Goal: Task Accomplishment & Management: Use online tool/utility

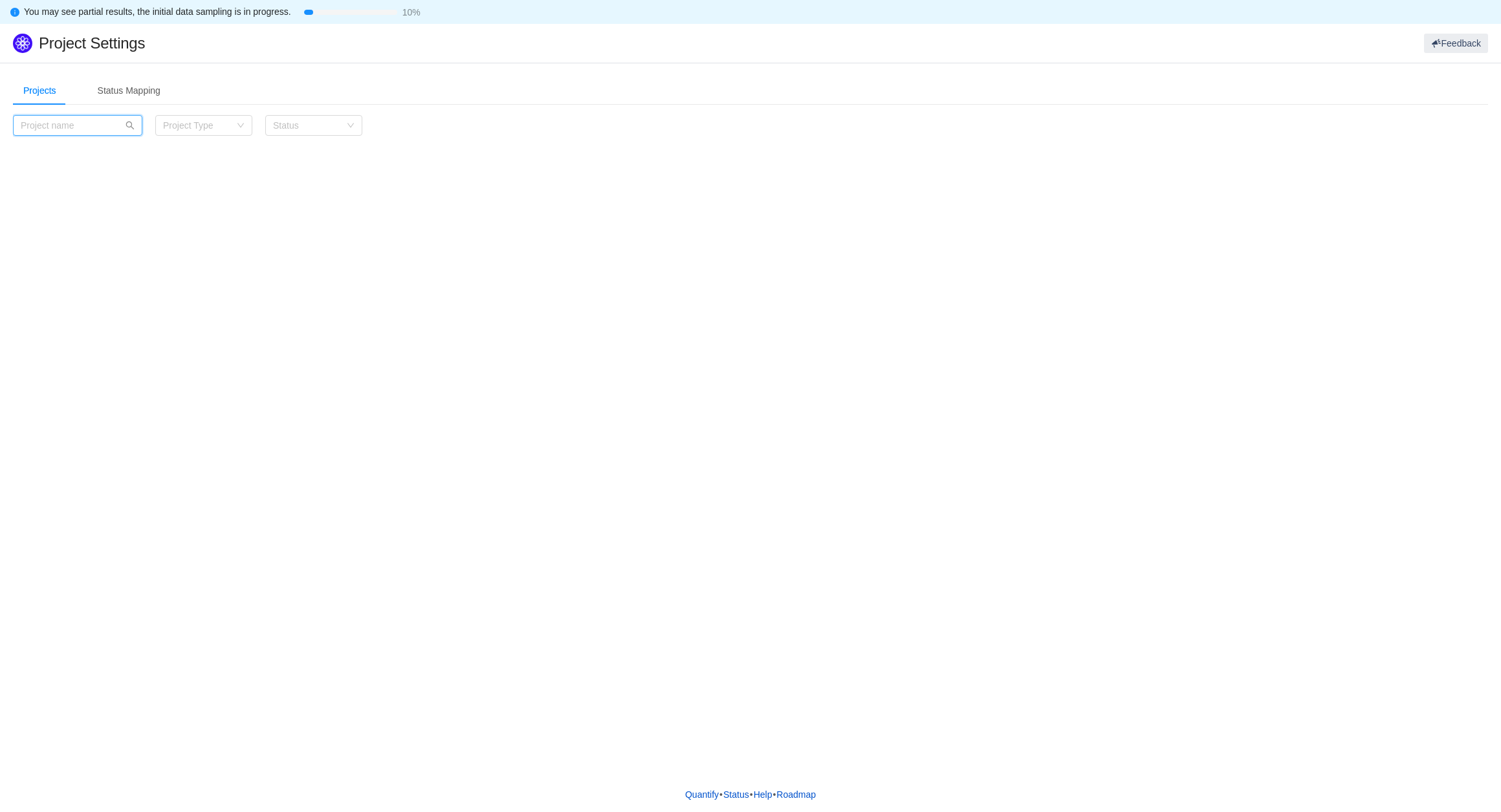
click at [103, 124] on input "text" at bounding box center [78, 126] width 130 height 21
click at [125, 99] on div "Status Mapping" at bounding box center [130, 91] width 84 height 29
click at [37, 96] on div "Projects" at bounding box center [40, 91] width 54 height 29
click at [97, 134] on input "text" at bounding box center [78, 126] width 130 height 21
click at [127, 207] on div "Projects Status Mapping Category Project Type Status Load more (-10) Please sel…" at bounding box center [750, 419] width 1501 height 714
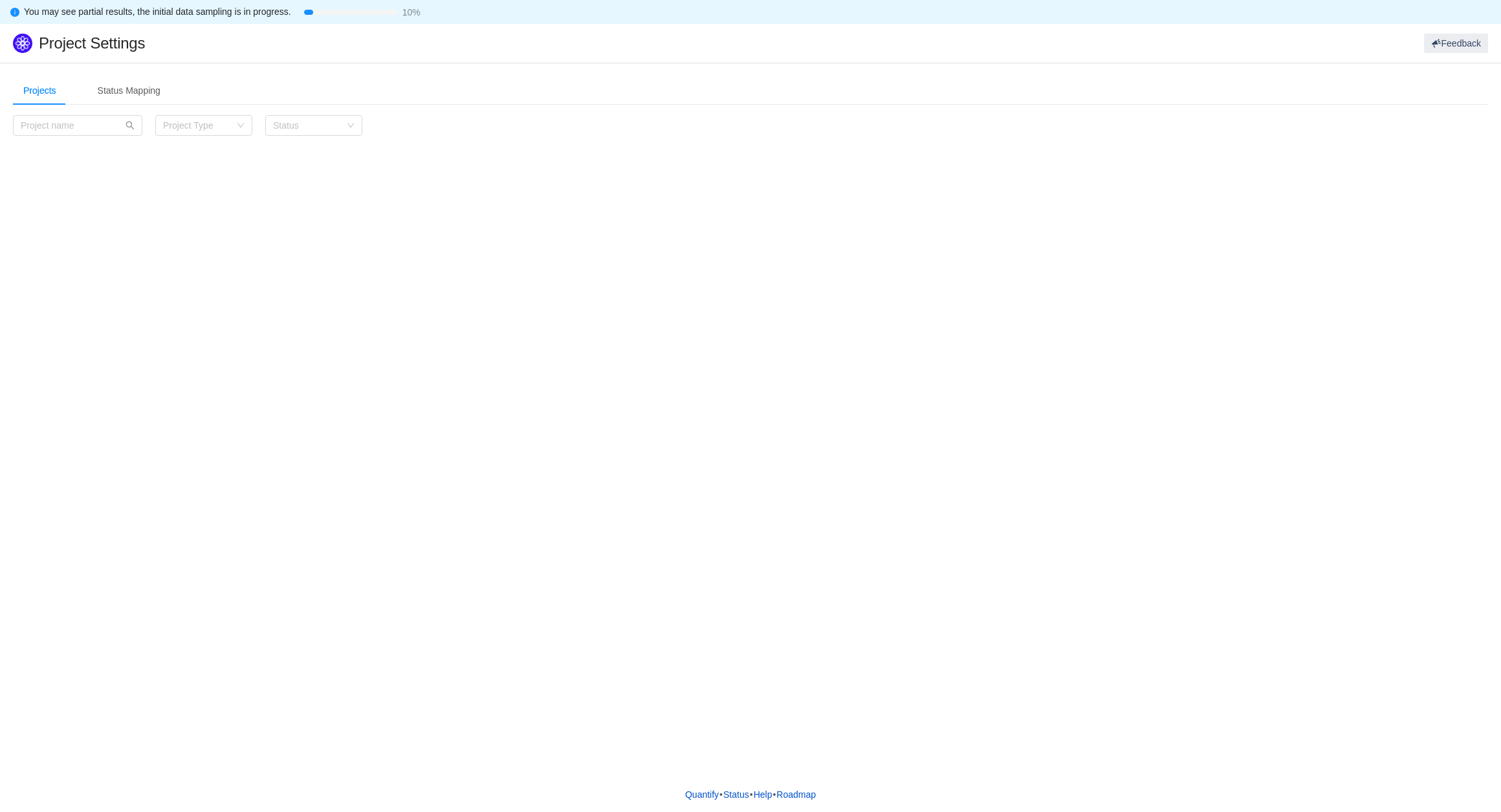
drag, startPoint x: 132, startPoint y: 216, endPoint x: 112, endPoint y: 174, distance: 46.5
click at [133, 216] on div "Projects Status Mapping Category Project Type Status Load more (-10)" at bounding box center [750, 419] width 1501 height 714
click at [71, 127] on input "text" at bounding box center [78, 126] width 130 height 21
type input "Lito"
click at [132, 117] on input "Lito" at bounding box center [78, 126] width 130 height 21
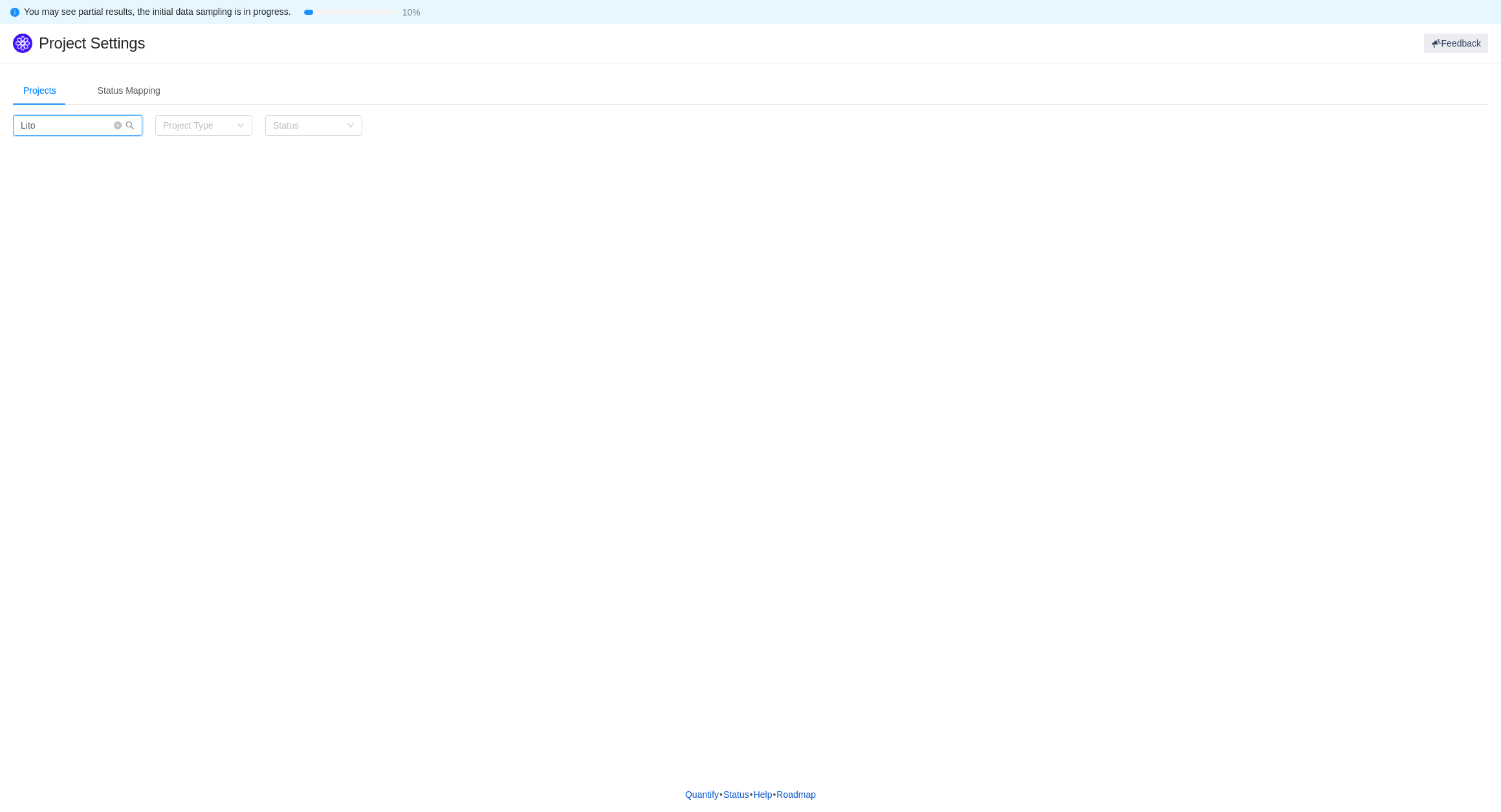
click at [130, 119] on input "Lito" at bounding box center [78, 126] width 130 height 21
click at [69, 127] on input "Lito" at bounding box center [78, 126] width 130 height 21
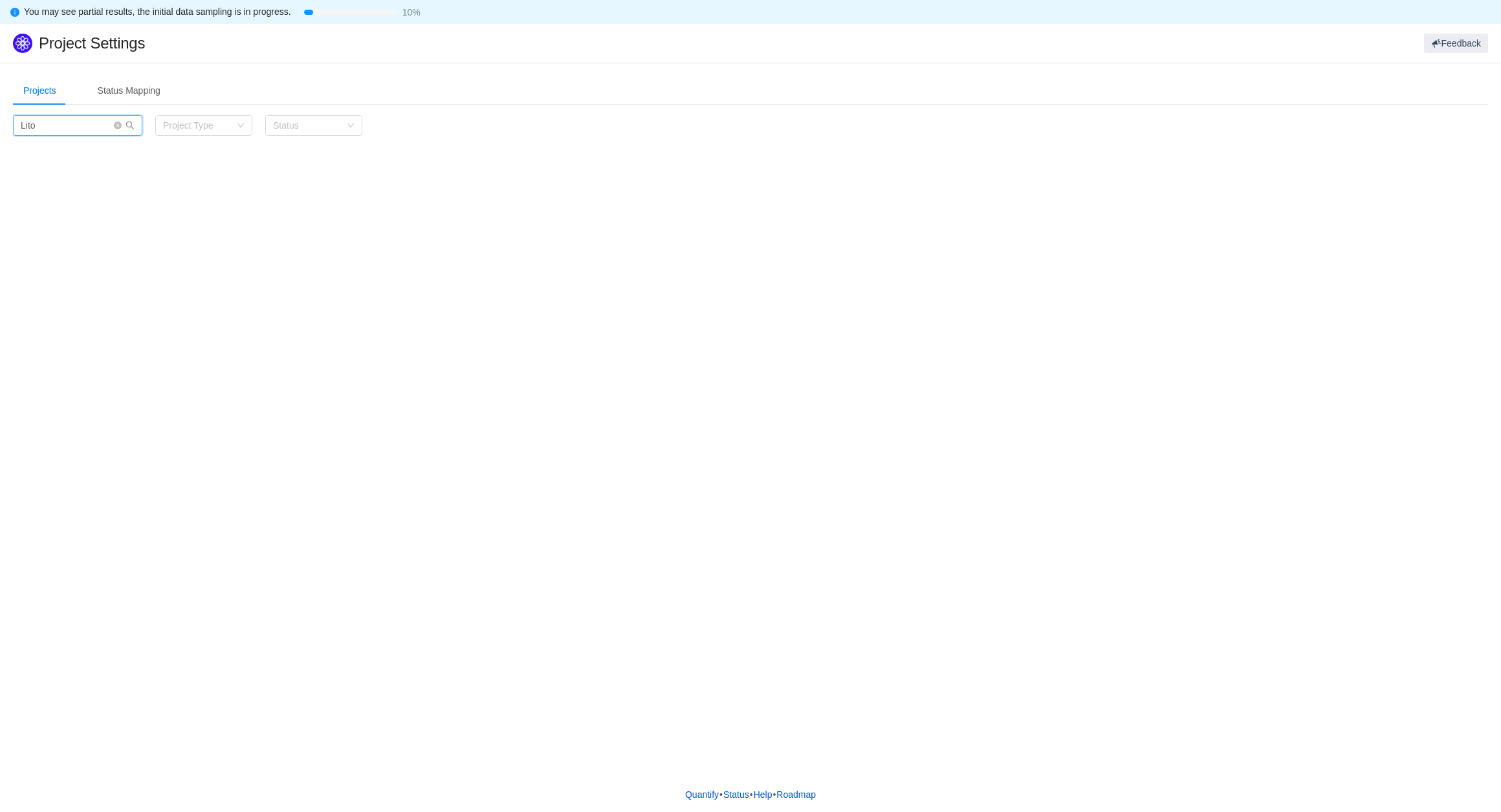
drag, startPoint x: 47, startPoint y: 124, endPoint x: -16, endPoint y: 128, distance: 63.1
click at [0, 128] on html "You may see partial results, the initial data sampling is in progress. 10% Proj…" at bounding box center [750, 406] width 1501 height 812
click at [119, 163] on section "Projects Status Mapping Category Project Type Status Load more (-10)" at bounding box center [750, 114] width 1501 height 101
click at [119, 96] on div "Status Mapping" at bounding box center [130, 91] width 84 height 29
click at [737, 215] on div at bounding box center [746, 220] width 138 height 19
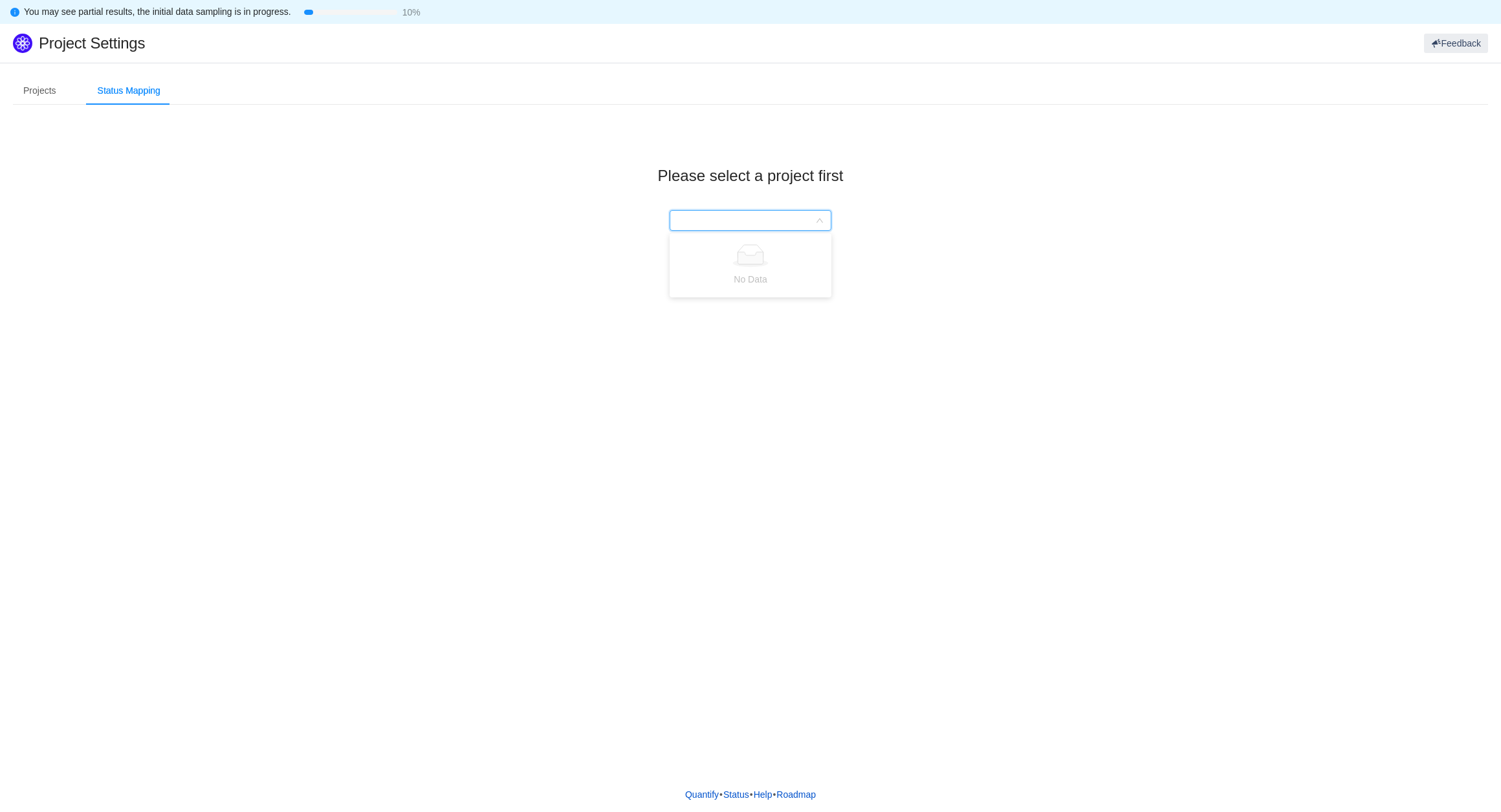
click at [425, 216] on div at bounding box center [750, 220] width 1433 height 21
click at [38, 92] on div "Projects" at bounding box center [40, 91] width 54 height 29
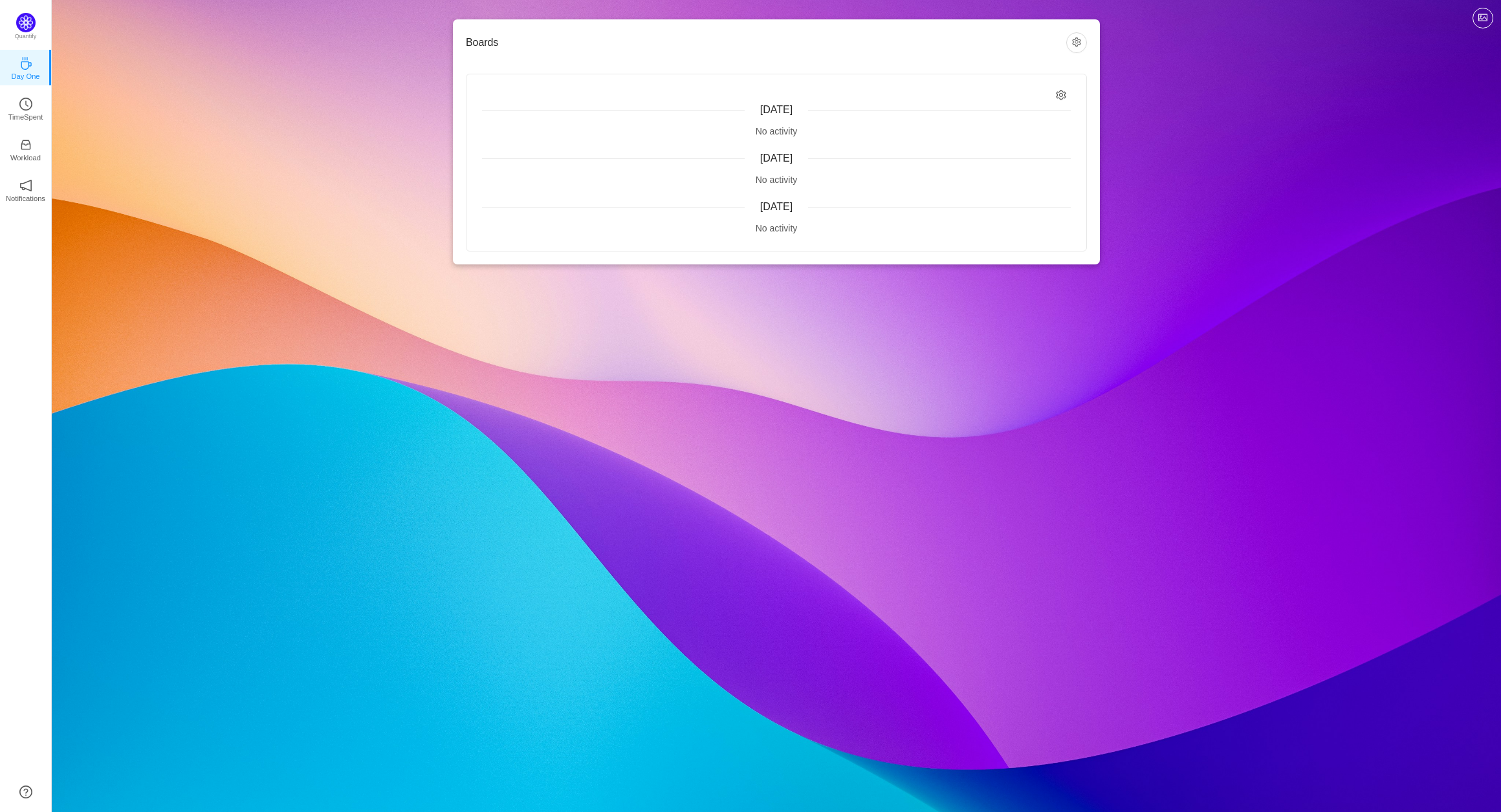
click at [29, 328] on div "Quantify Day One TimeSpent Workload Notifications About" at bounding box center [25, 406] width 51 height 812
click at [23, 364] on div "Quantify Day One TimeSpent Workload Notifications About" at bounding box center [25, 406] width 51 height 812
click at [31, 116] on p "TimeSpent" at bounding box center [25, 118] width 35 height 12
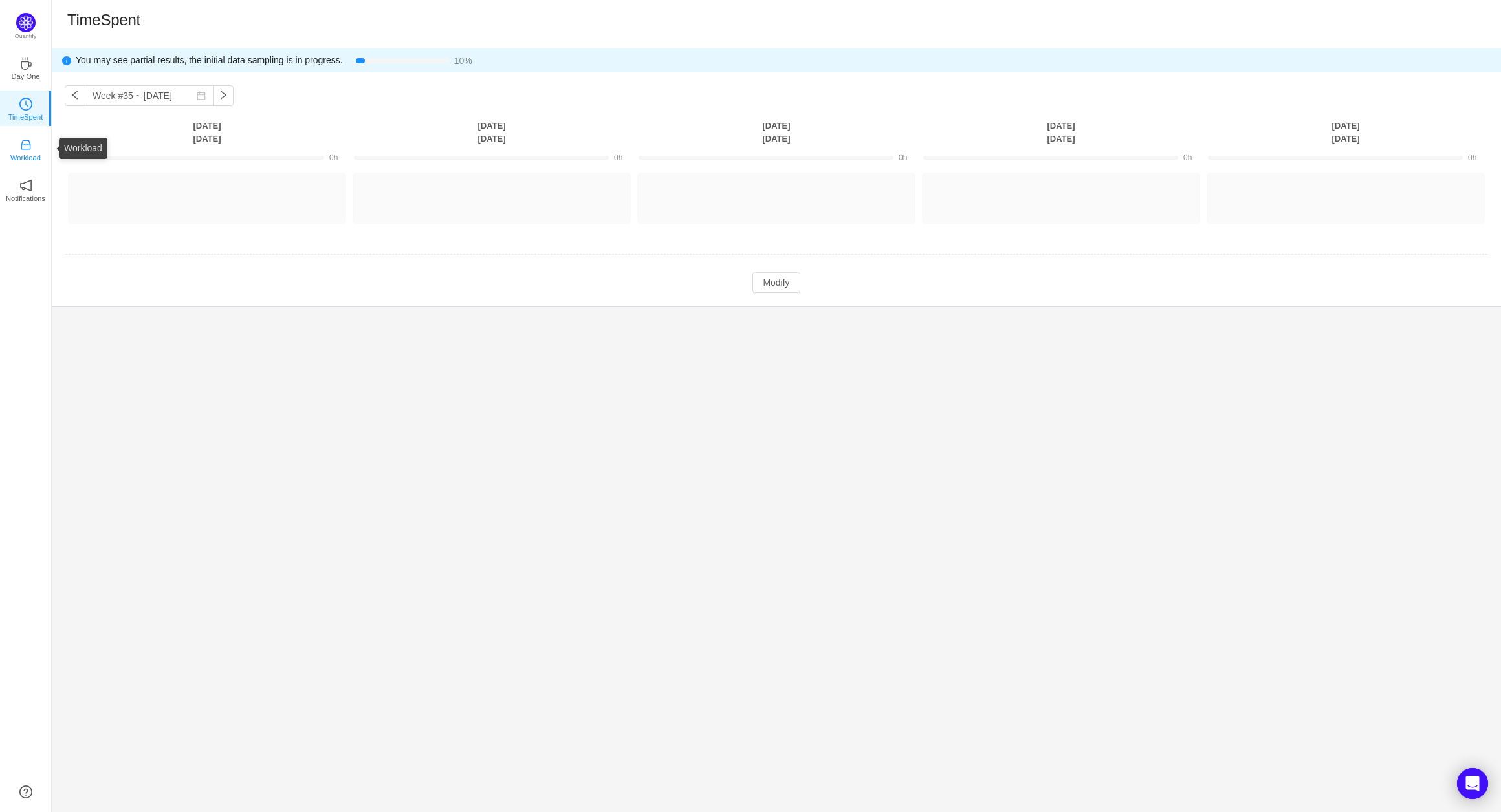
click at [21, 153] on p "Workload" at bounding box center [25, 157] width 30 height 12
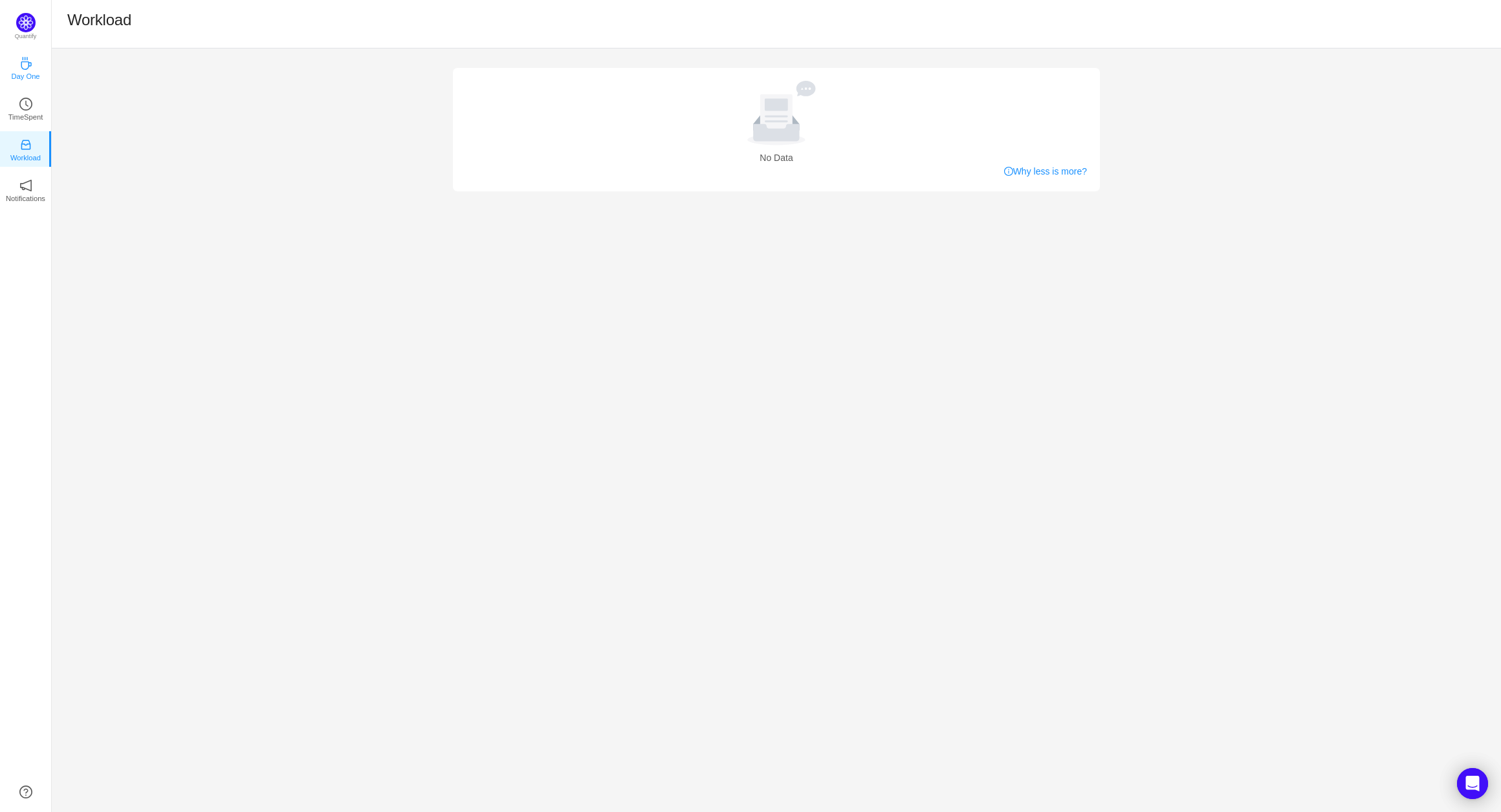
click at [34, 71] on p "Day One" at bounding box center [25, 77] width 29 height 12
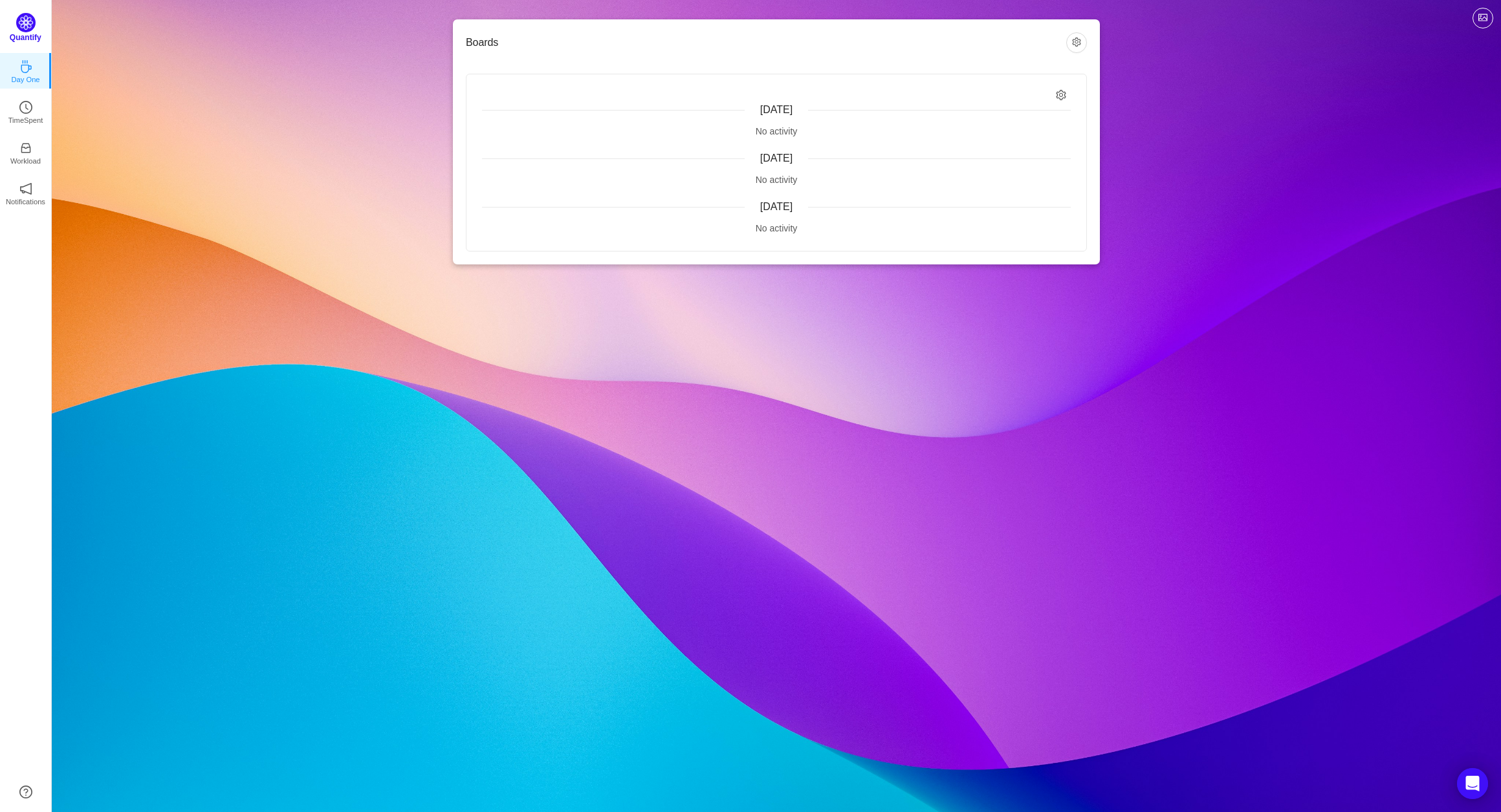
click at [22, 15] on img at bounding box center [25, 22] width 19 height 19
click at [27, 86] on ul "Day One TimeSpent Workload Notifications About" at bounding box center [25, 137] width 51 height 181
click at [29, 68] on icon "icon: coffee" at bounding box center [25, 63] width 13 height 13
click at [1078, 45] on button "button" at bounding box center [1075, 42] width 21 height 21
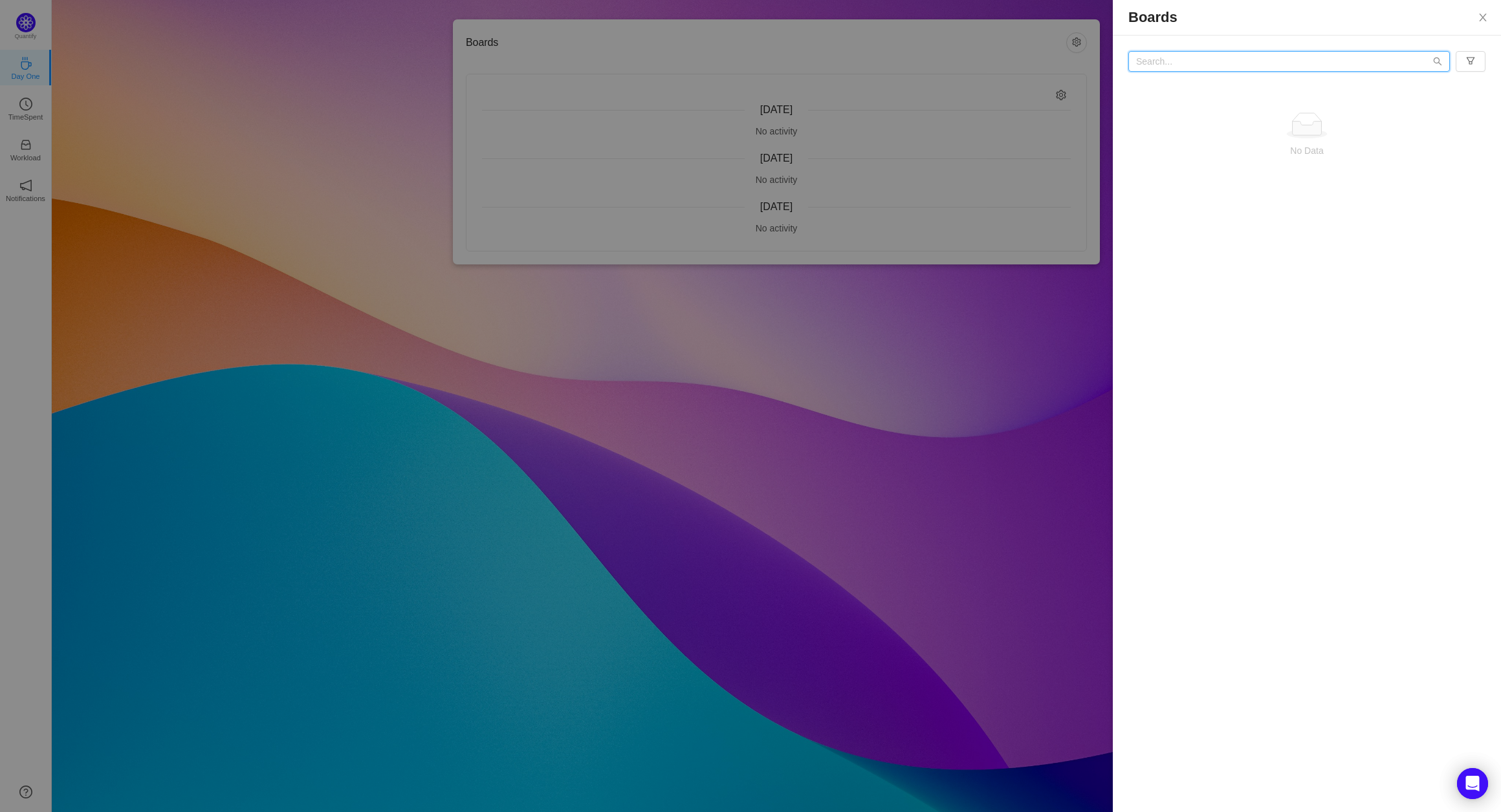
click at [1181, 66] on input "text" at bounding box center [1289, 61] width 322 height 21
click at [979, 123] on div at bounding box center [750, 406] width 1501 height 812
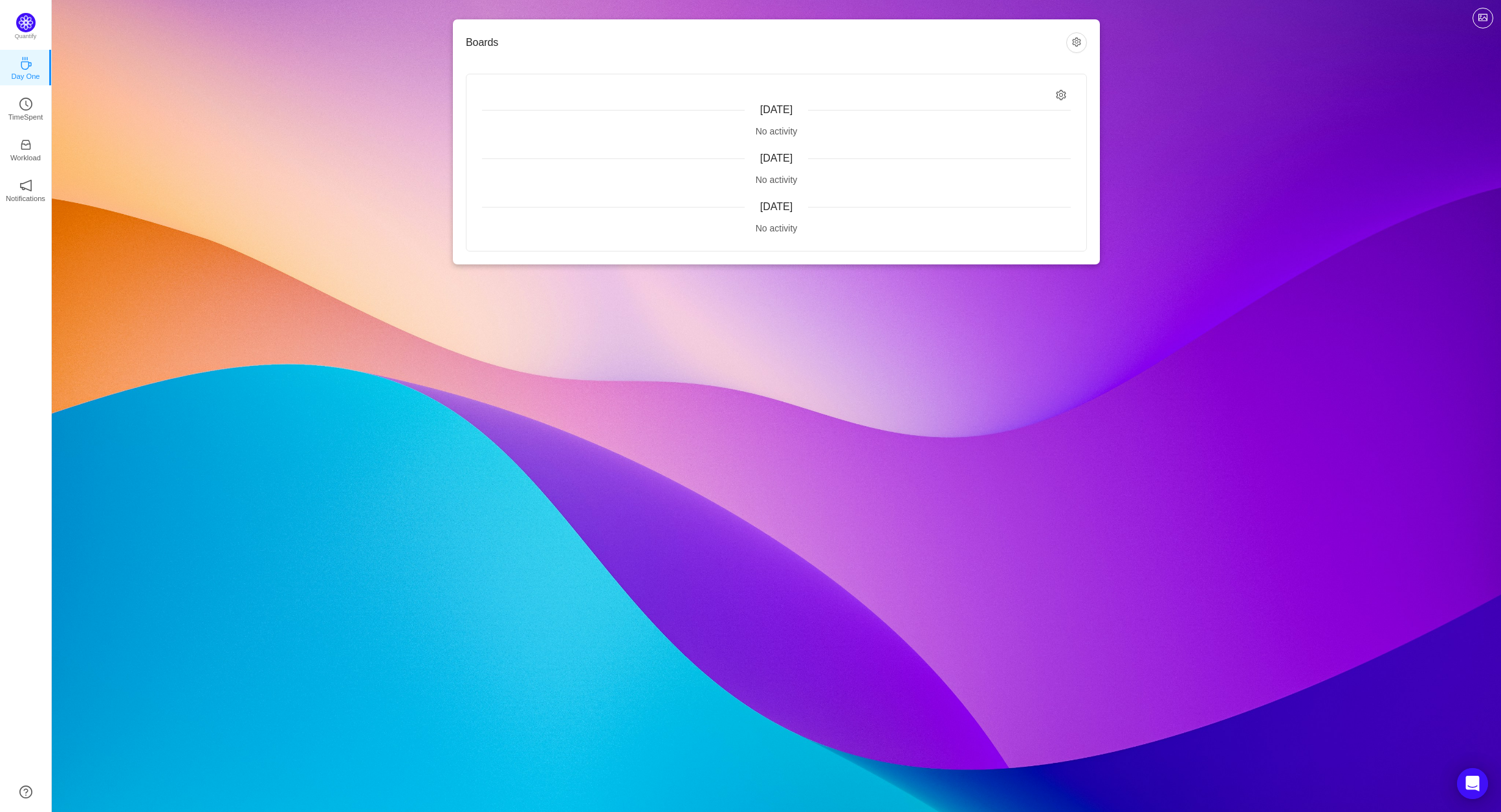
click at [1060, 95] on icon "icon: setting" at bounding box center [1060, 95] width 11 height 11
click at [1005, 127] on span "Relevant to me" at bounding box center [1018, 122] width 71 height 10
click at [983, 127] on input "Relevant to me" at bounding box center [978, 122] width 10 height 10
click at [1005, 127] on span "Relevant to me" at bounding box center [1018, 122] width 71 height 10
click at [983, 127] on input "Relevant to me" at bounding box center [978, 122] width 10 height 10
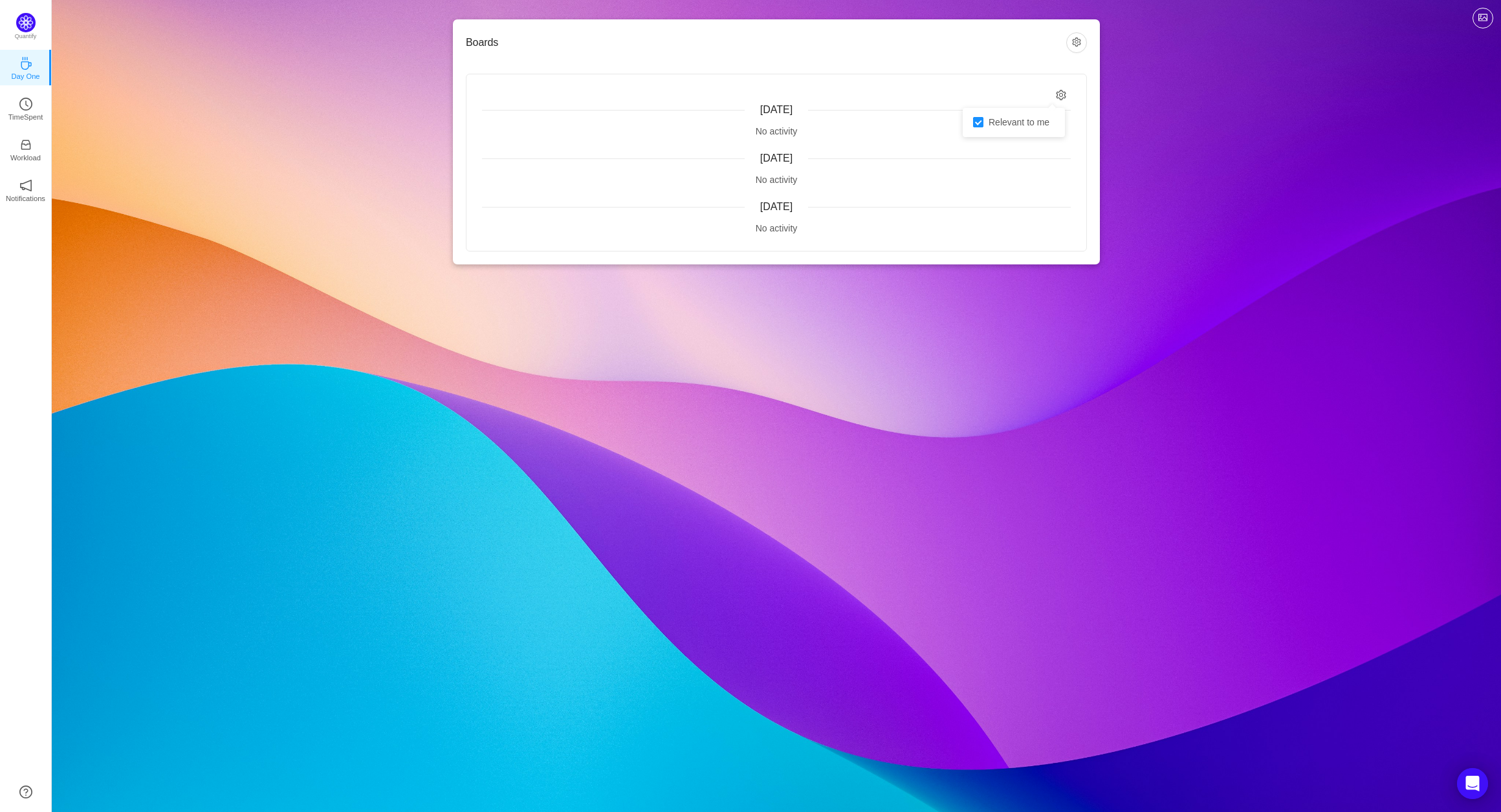
checkbox input "false"
click at [885, 154] on div "Yesterday" at bounding box center [775, 158] width 589 height 16
click at [32, 104] on link "TimeSpent" at bounding box center [25, 108] width 13 height 13
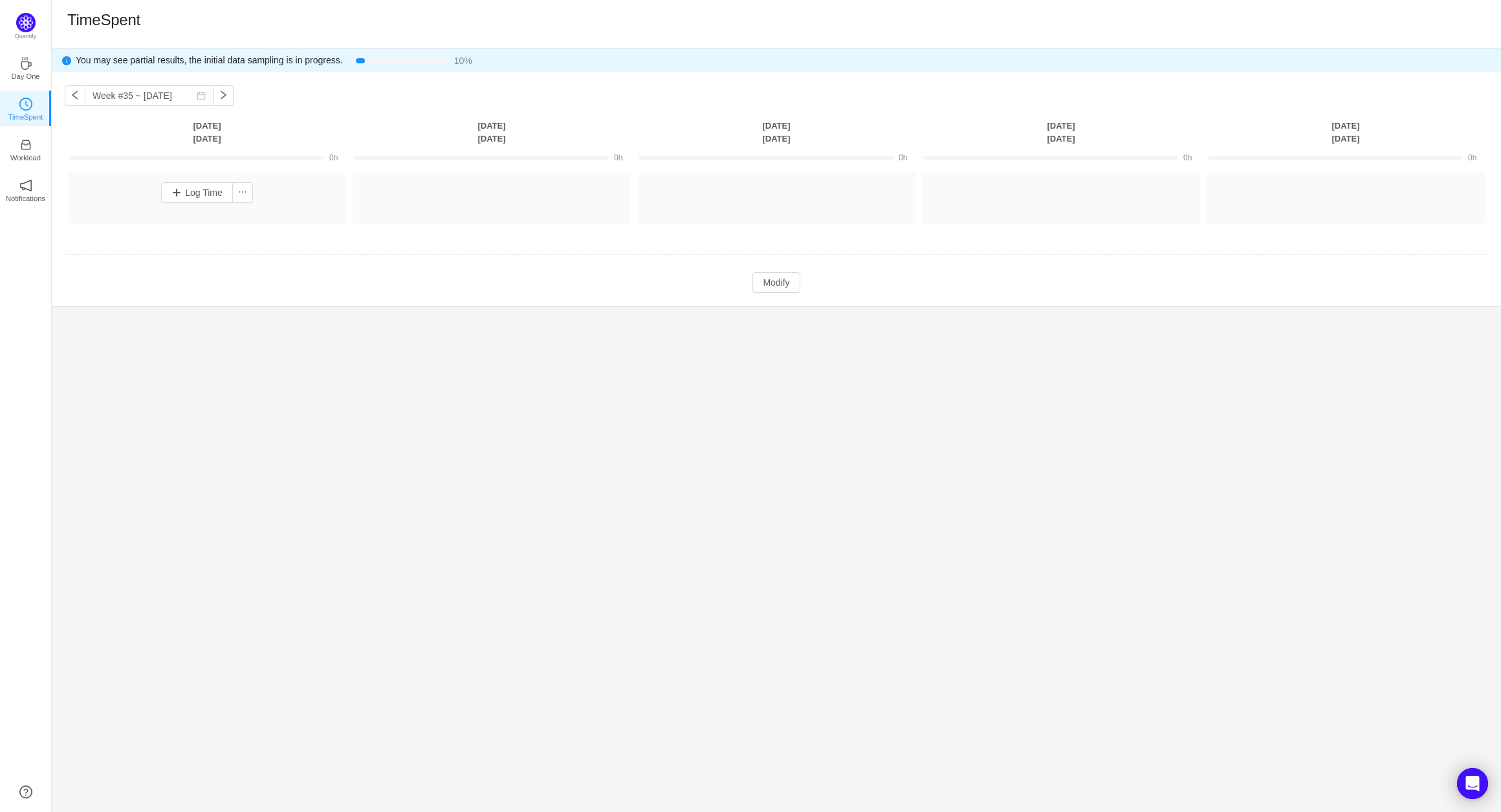
click at [259, 178] on div "Log Time" at bounding box center [206, 193] width 272 height 34
click at [198, 197] on button "Log Time" at bounding box center [197, 192] width 72 height 21
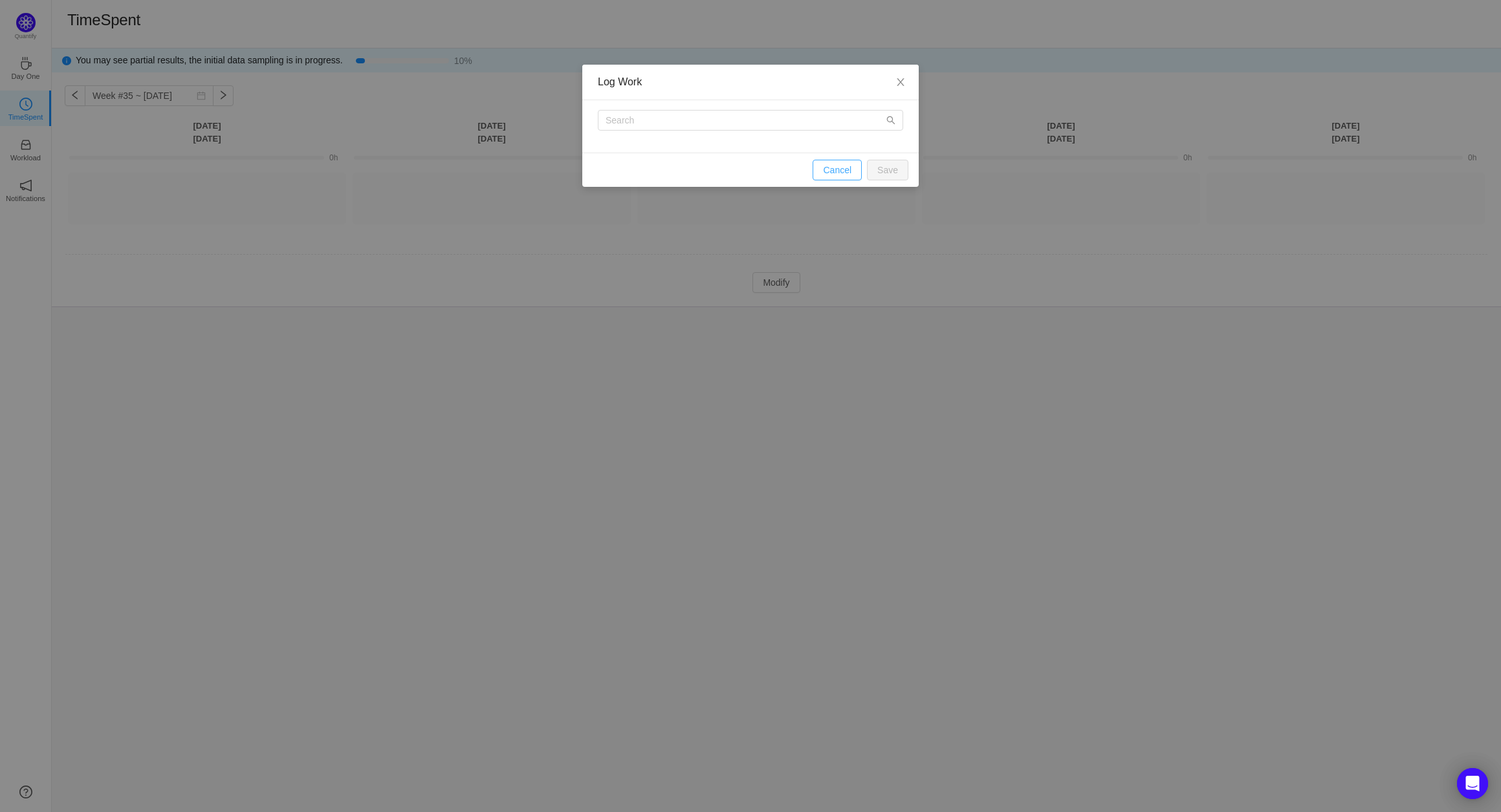
click at [835, 168] on button "Cancel" at bounding box center [836, 169] width 49 height 21
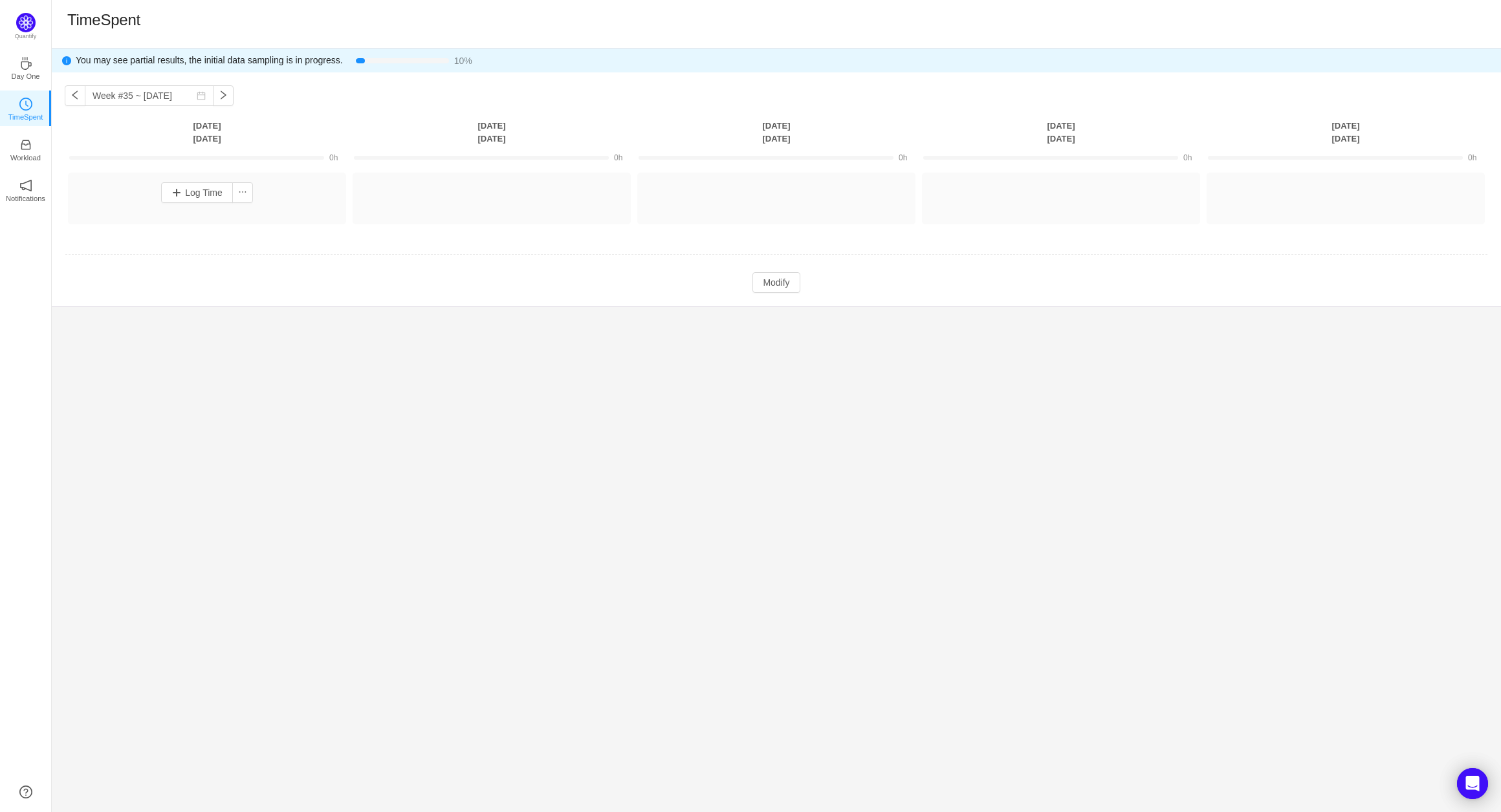
click at [596, 353] on div "You may see partial results, the initial data sampling is in progress. 10% Week…" at bounding box center [776, 430] width 1449 height 763
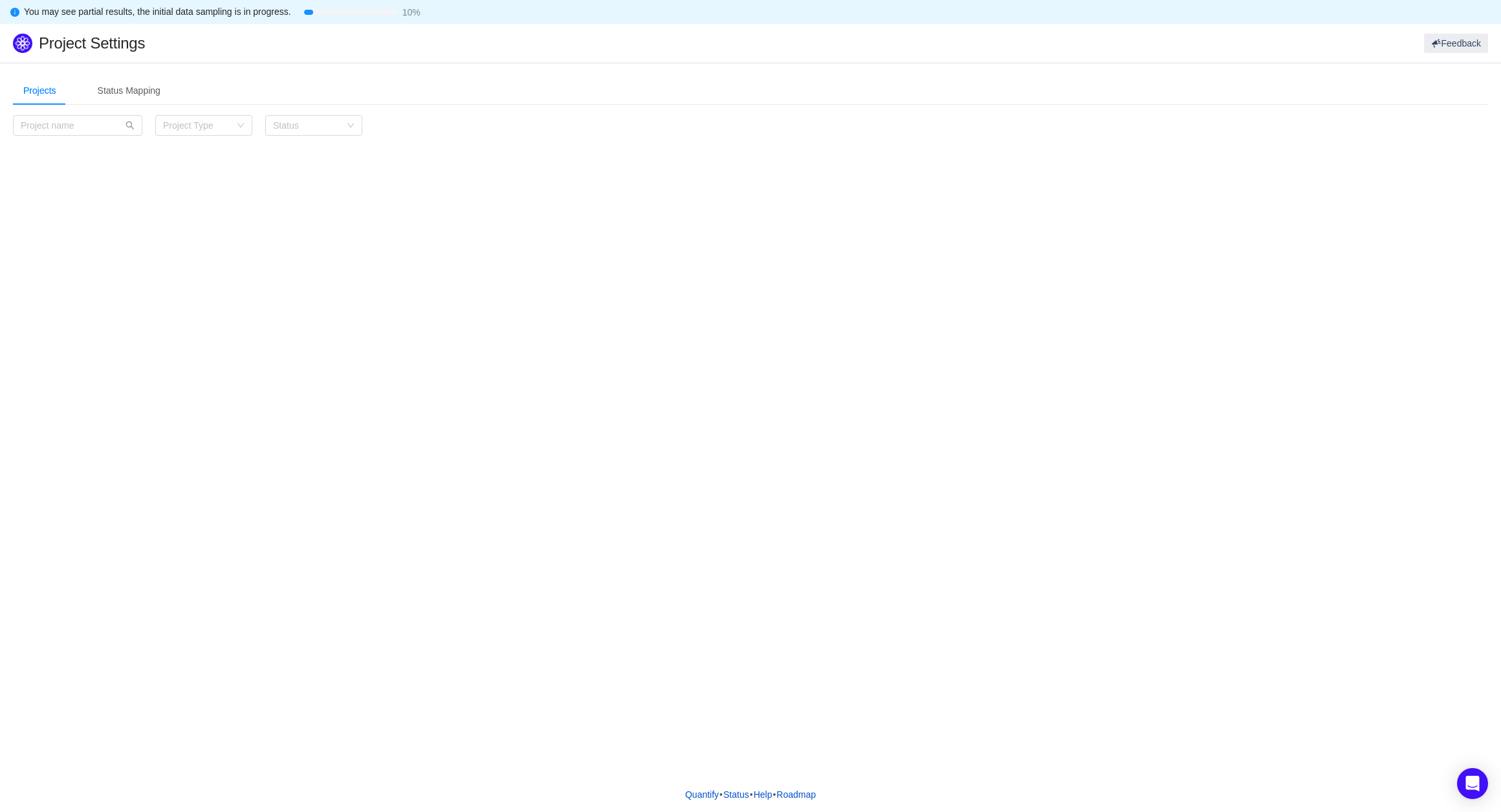
click at [130, 302] on div "Projects Status Mapping Category Project Type Status Load more (-10)" at bounding box center [750, 419] width 1501 height 714
click at [436, 241] on div "Projects Status Mapping Category Project Type Status Load more (-10)" at bounding box center [750, 419] width 1501 height 714
click at [1466, 784] on icon "Open Intercom Messenger" at bounding box center [1471, 783] width 15 height 17
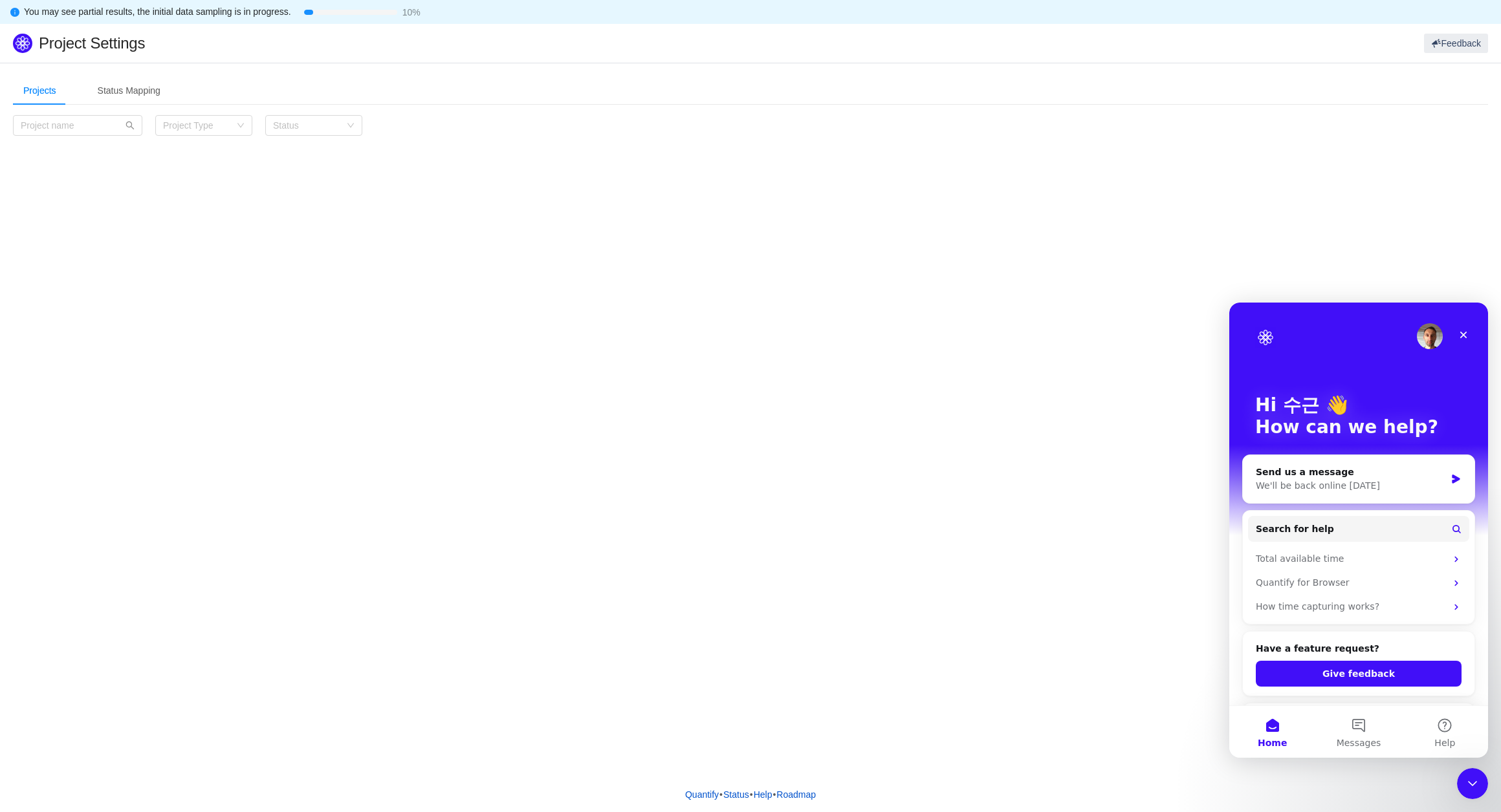
click at [1031, 535] on div "Projects Status Mapping Category Project Type Status Load more (-10)" at bounding box center [750, 419] width 1501 height 714
click at [1463, 325] on div "Close" at bounding box center [1462, 334] width 23 height 23
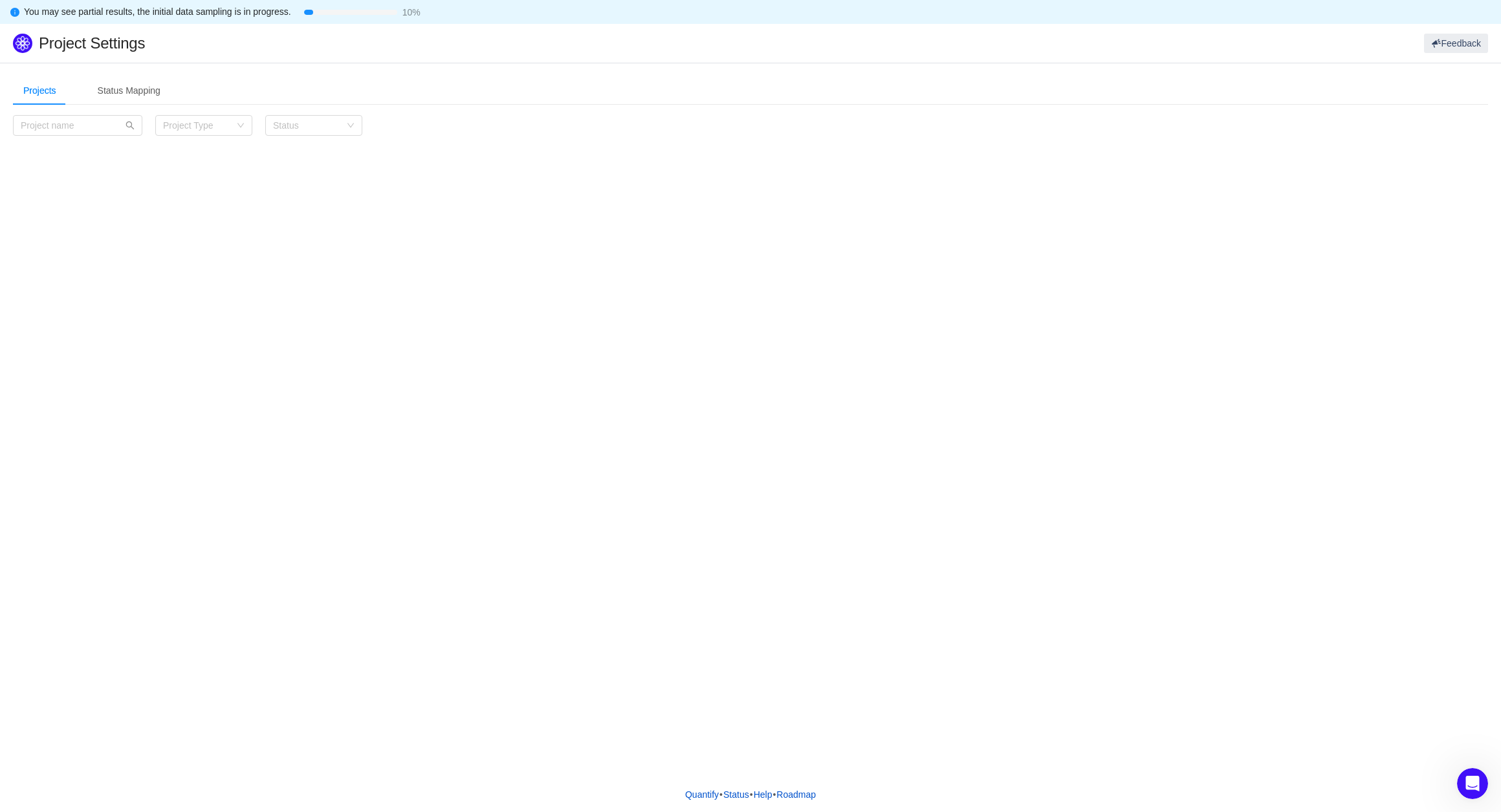
click at [1082, 348] on div "Projects Status Mapping Category Project Type Status Load more (-10)" at bounding box center [750, 419] width 1501 height 714
